Goal: Navigation & Orientation: Find specific page/section

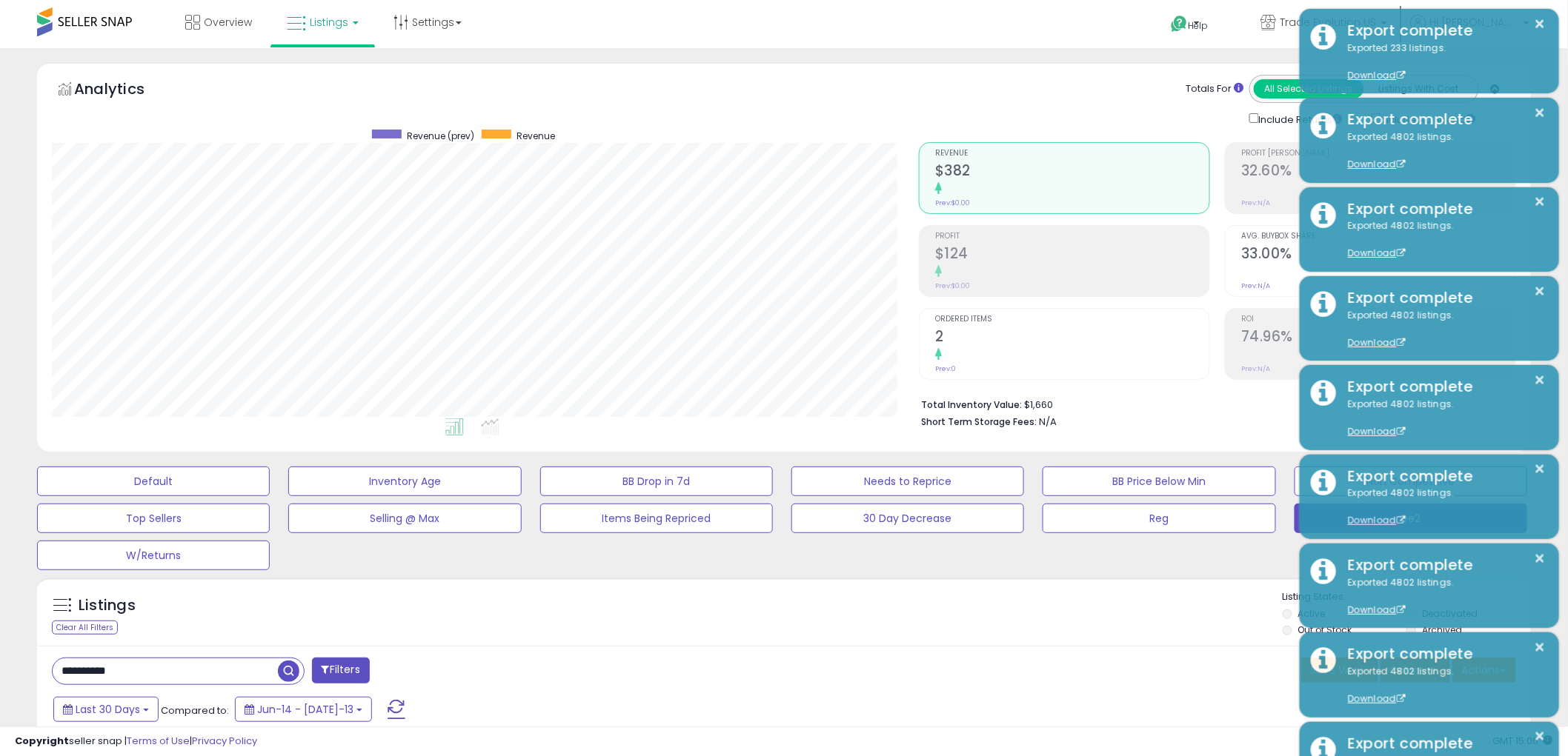
scroll to position [304, 867]
click at [218, 15] on span "Overview" at bounding box center [227, 22] width 48 height 15
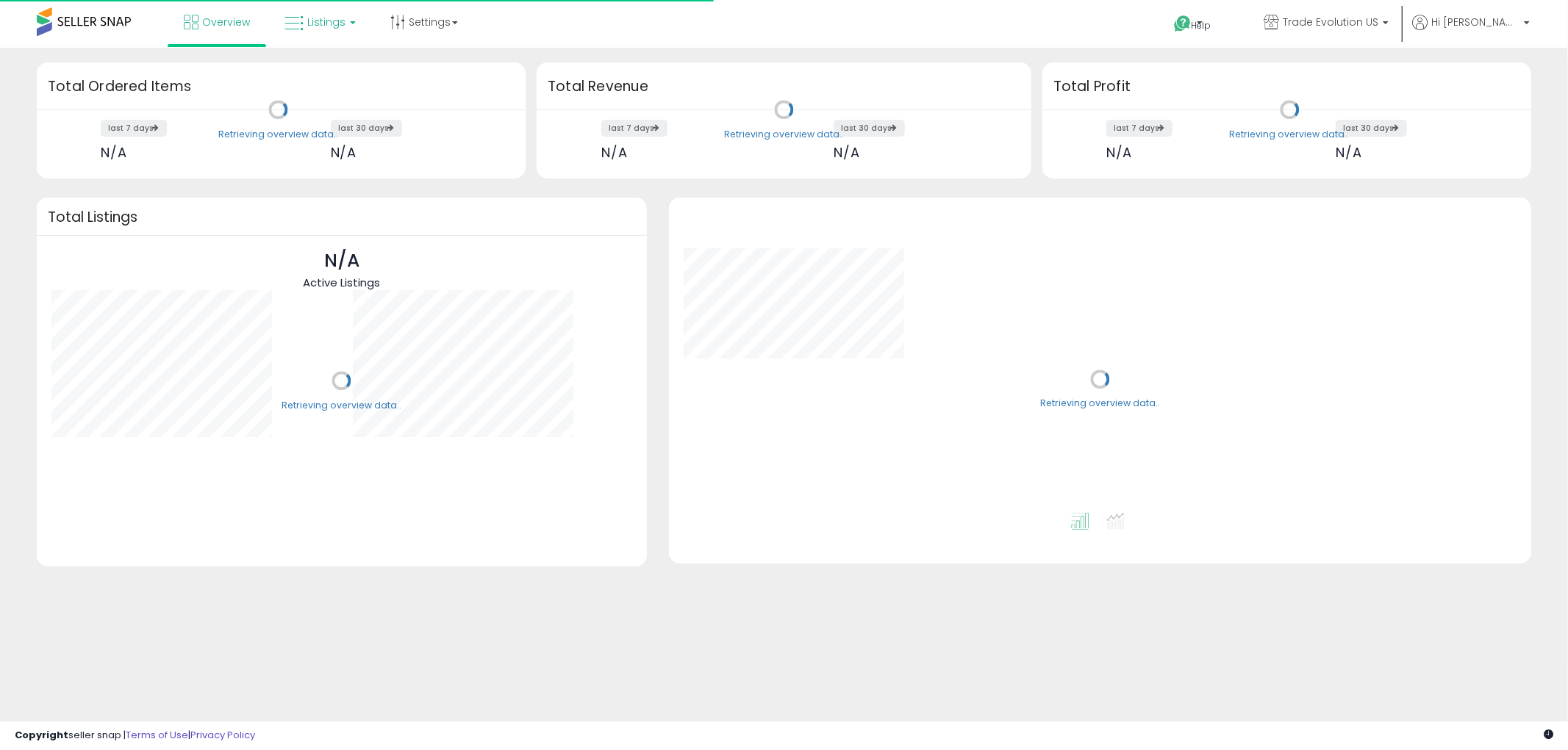
click at [323, 23] on span "Listings" at bounding box center [326, 22] width 38 height 15
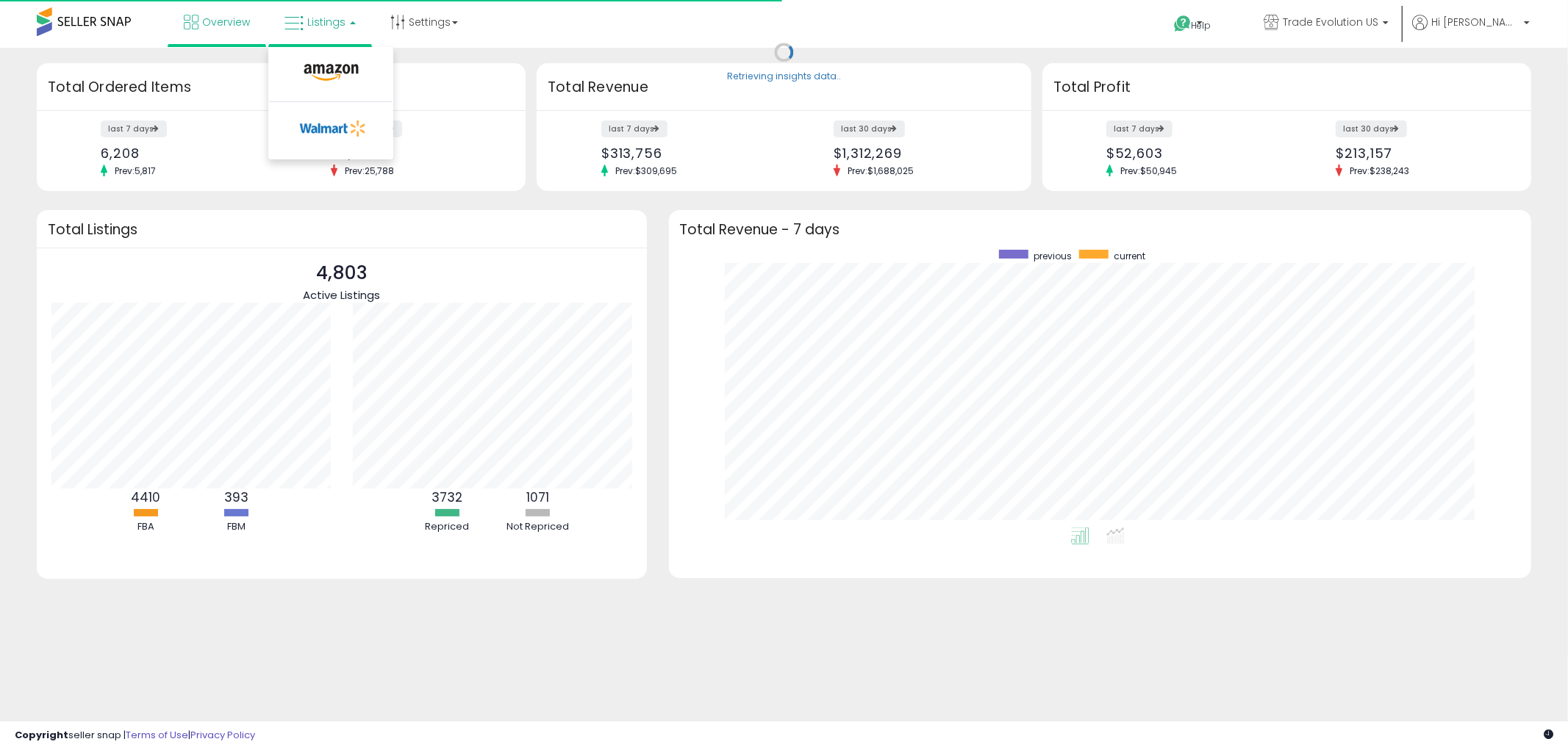
scroll to position [277, 834]
click at [328, 61] on link at bounding box center [331, 76] width 102 height 29
